Goal: Check status

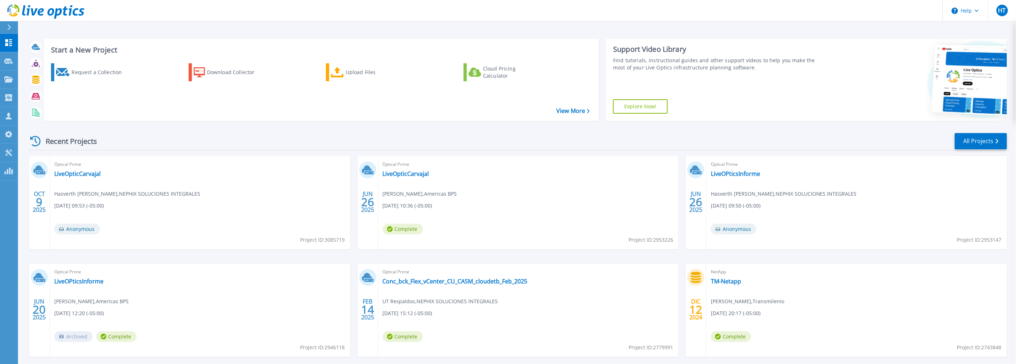
drag, startPoint x: 69, startPoint y: 189, endPoint x: 66, endPoint y: 184, distance: 5.8
click at [69, 189] on div "Optical Prime LiveOpticCarvajal Hasverth Tellez , NEPHIX SOLUCIONES INTEGRALES …" at bounding box center [200, 202] width 300 height 93
click at [62, 174] on link "LiveOpticCarvajal" at bounding box center [77, 173] width 46 height 7
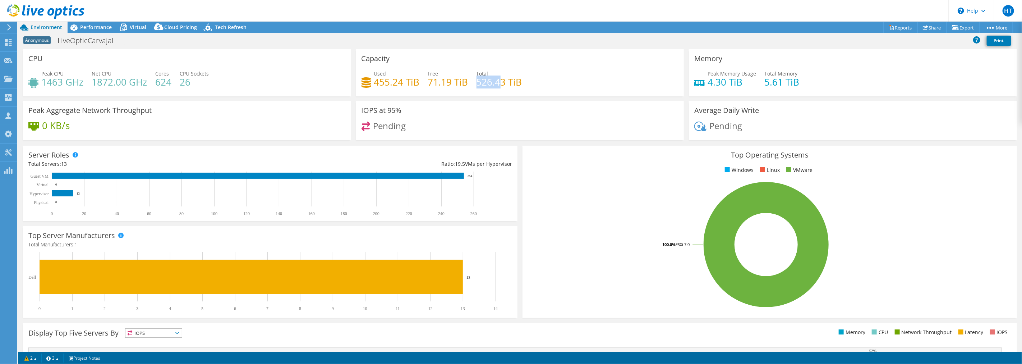
drag, startPoint x: 475, startPoint y: 79, endPoint x: 502, endPoint y: 83, distance: 27.5
click at [498, 81] on h4 "526.43 TiB" at bounding box center [499, 82] width 46 height 8
click at [504, 84] on h4 "526.43 TiB" at bounding box center [499, 82] width 46 height 8
